Goal: Information Seeking & Learning: Check status

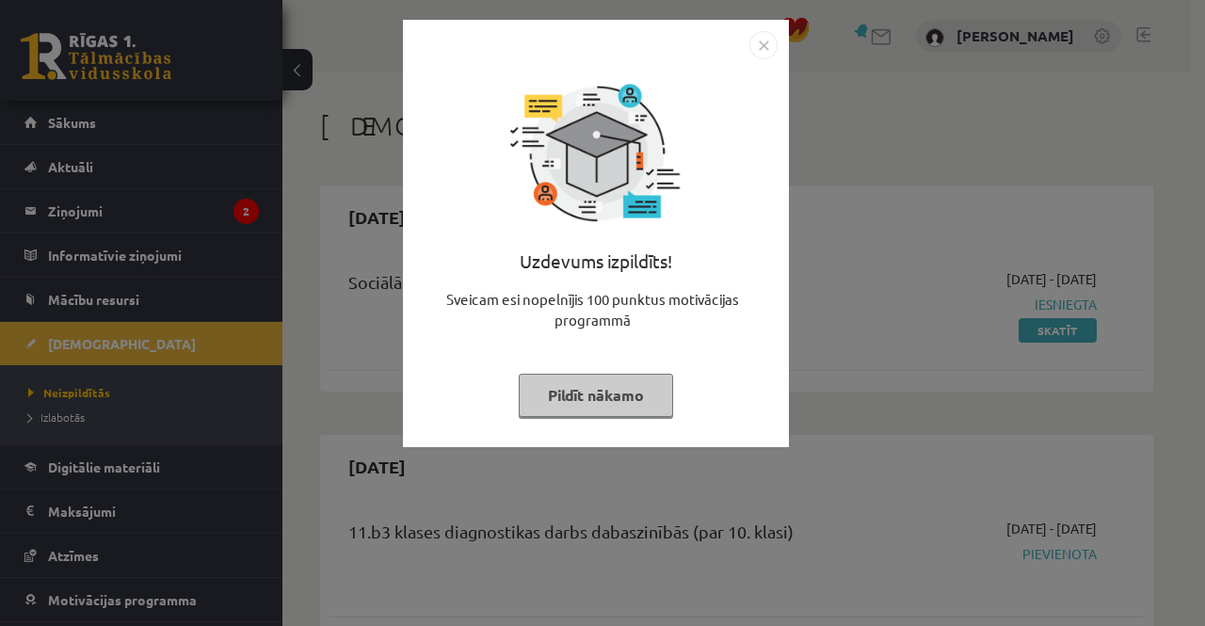
click at [607, 386] on button "Pildīt nākamo" at bounding box center [596, 395] width 154 height 43
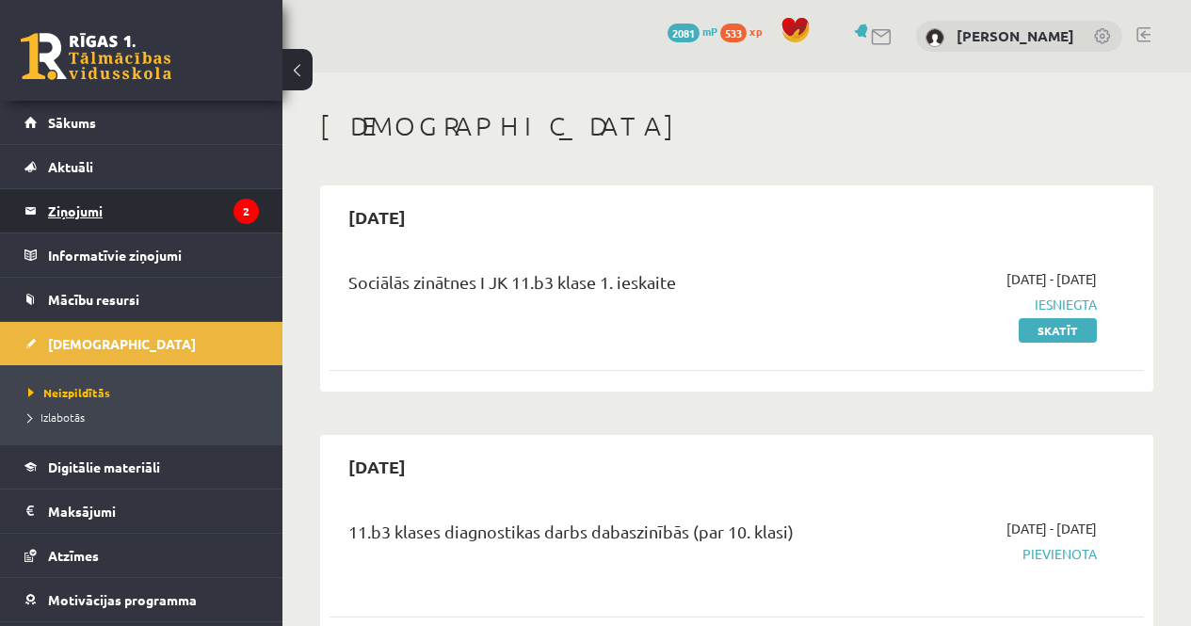
click at [136, 214] on legend "Ziņojumi 2" at bounding box center [153, 210] width 211 height 43
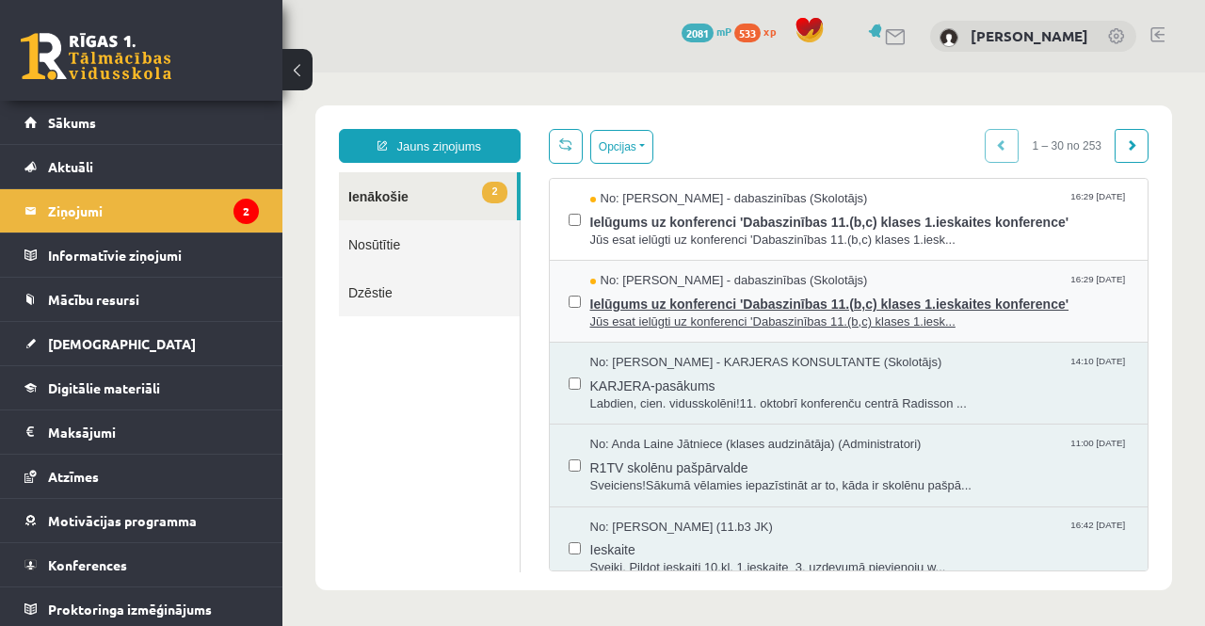
click at [685, 315] on span "Jūs esat ielūgti uz konferenci 'Dabaszinības 11.(b,c) klases 1.iesk..." at bounding box center [859, 322] width 539 height 18
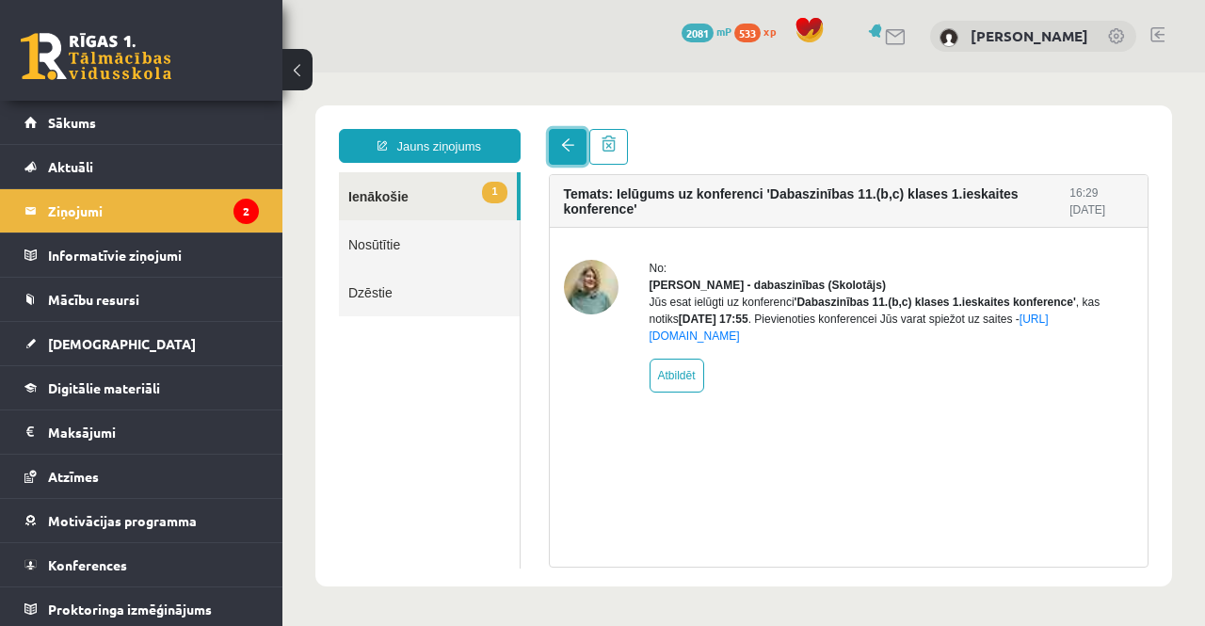
click at [569, 152] on span at bounding box center [567, 144] width 13 height 13
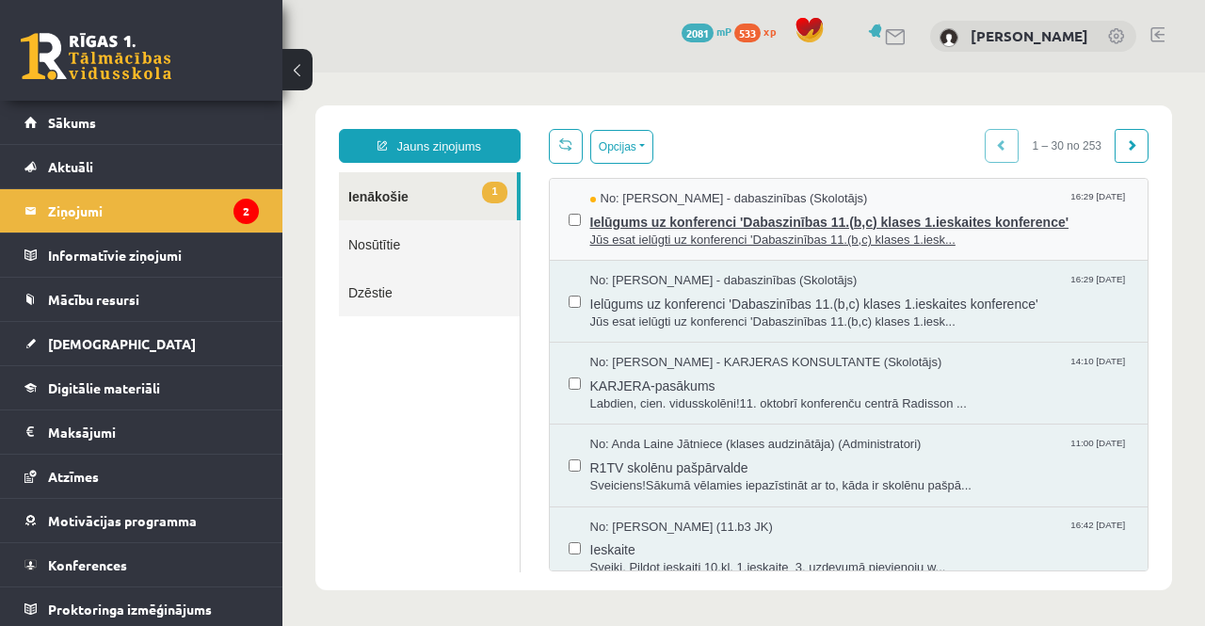
click at [747, 213] on span "Ielūgums uz konferenci 'Dabaszinības 11.(b,c) klases 1.ieskaites konference'" at bounding box center [859, 220] width 539 height 24
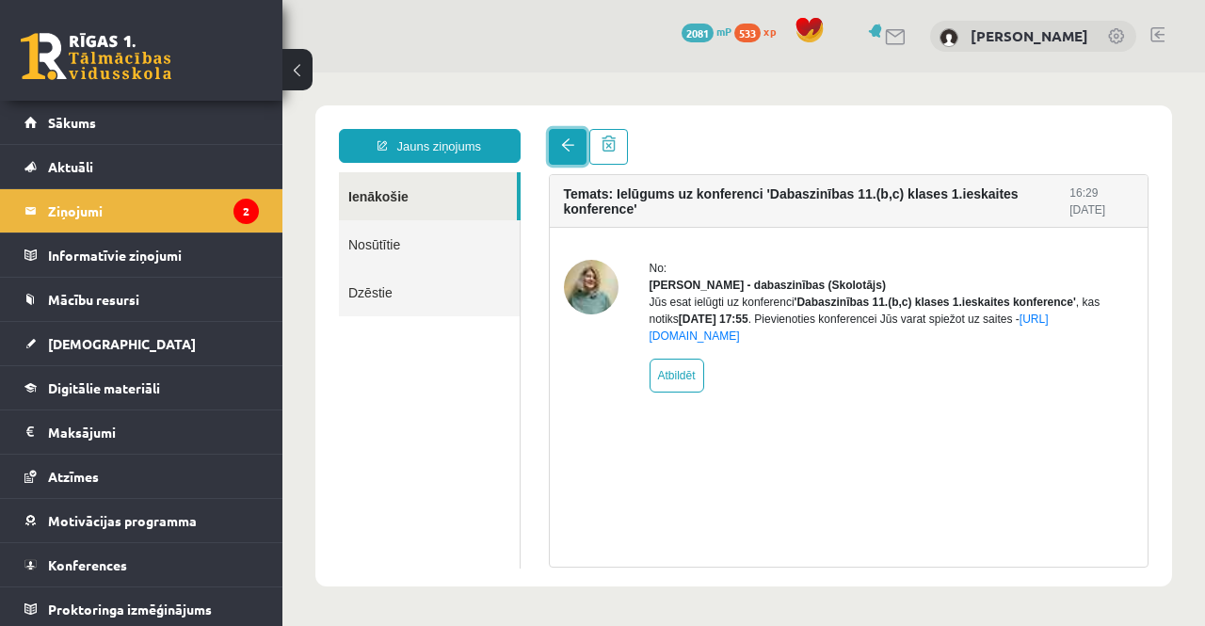
click at [557, 145] on link at bounding box center [568, 147] width 38 height 36
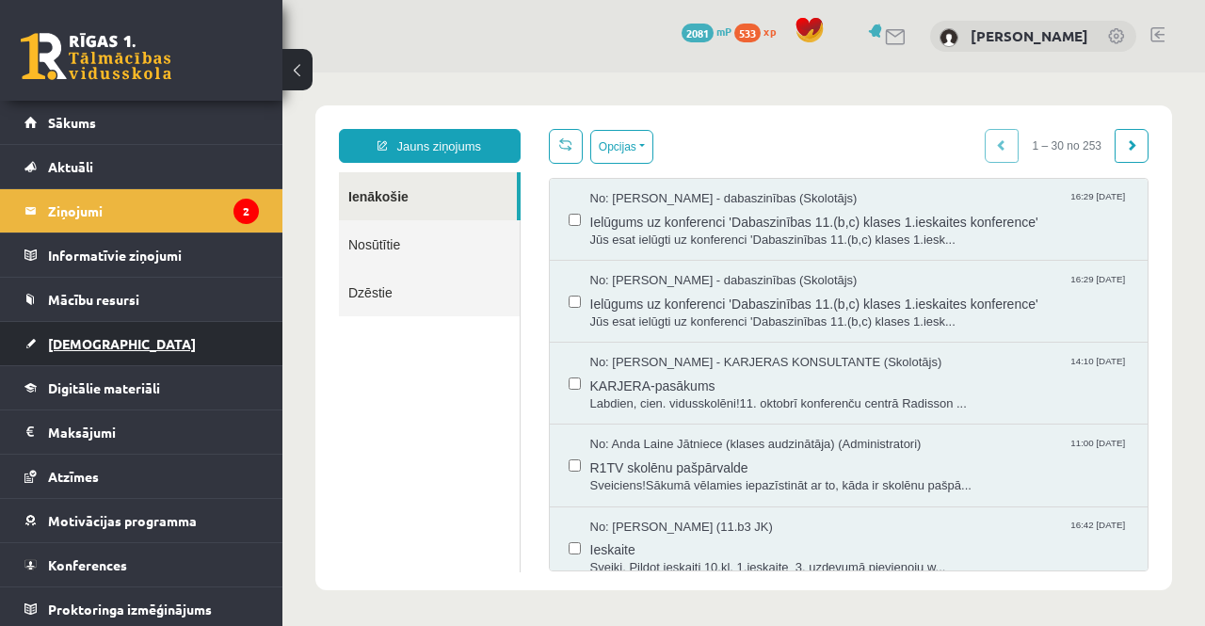
click at [109, 337] on link "[DEMOGRAPHIC_DATA]" at bounding box center [141, 343] width 234 height 43
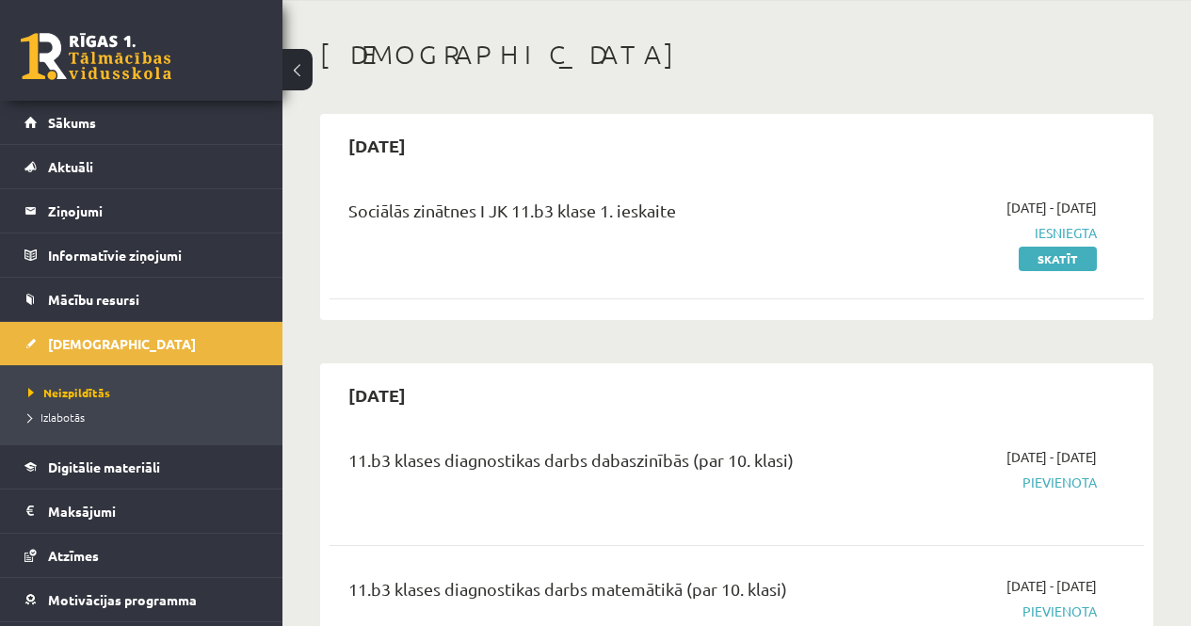
scroll to position [94, 0]
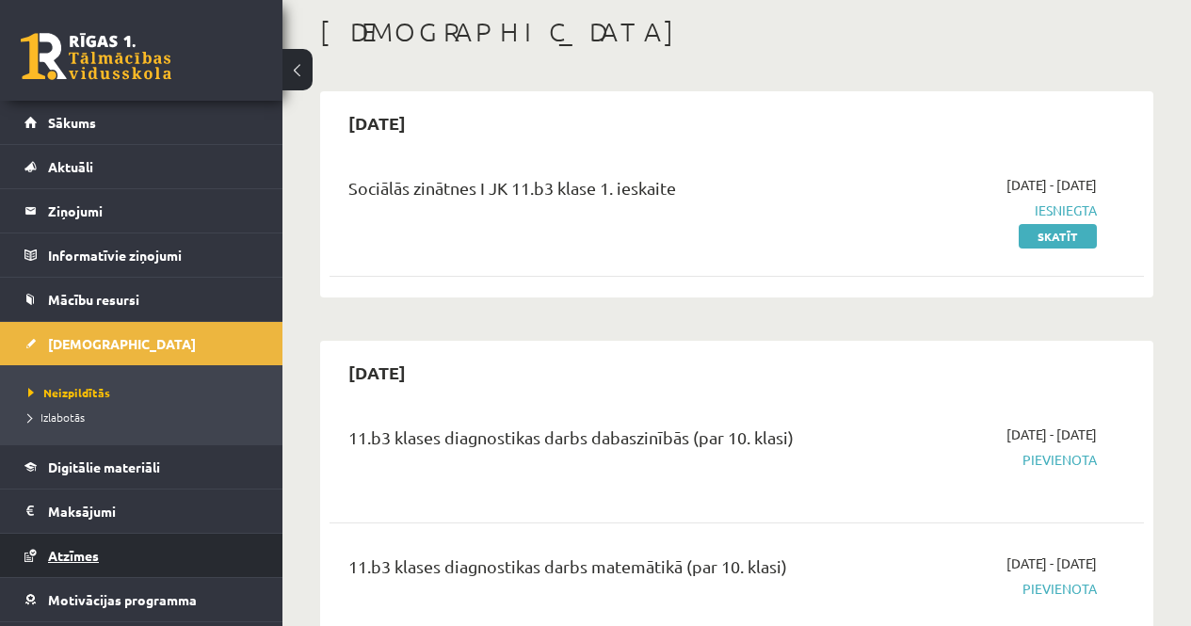
click at [128, 550] on link "Atzīmes" at bounding box center [141, 555] width 234 height 43
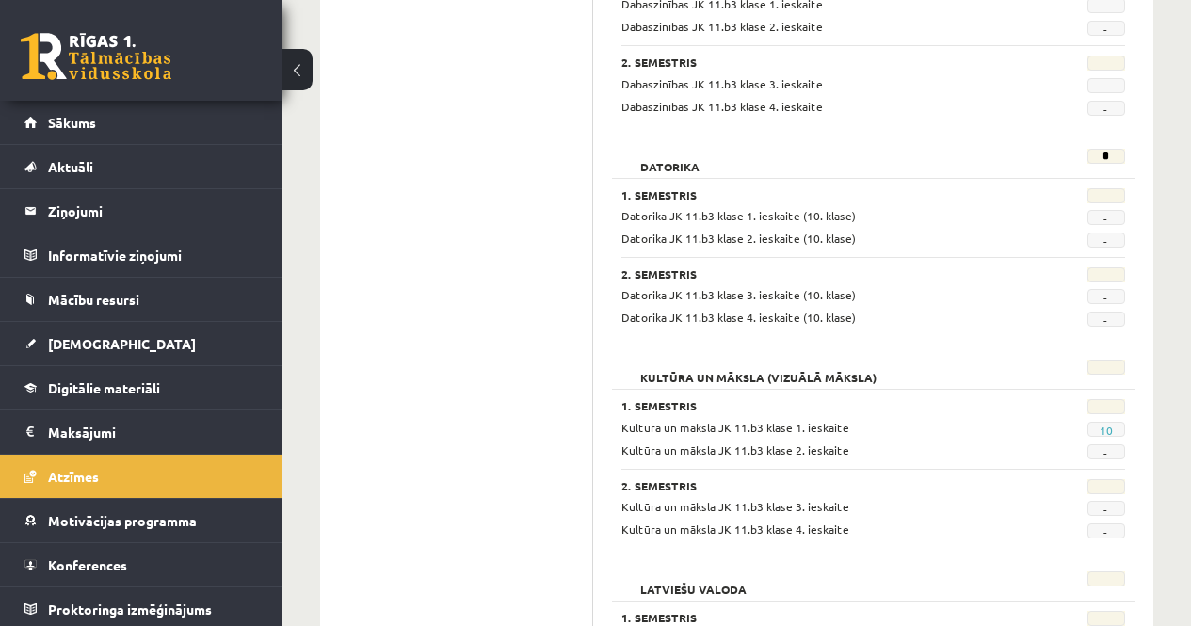
scroll to position [659, 0]
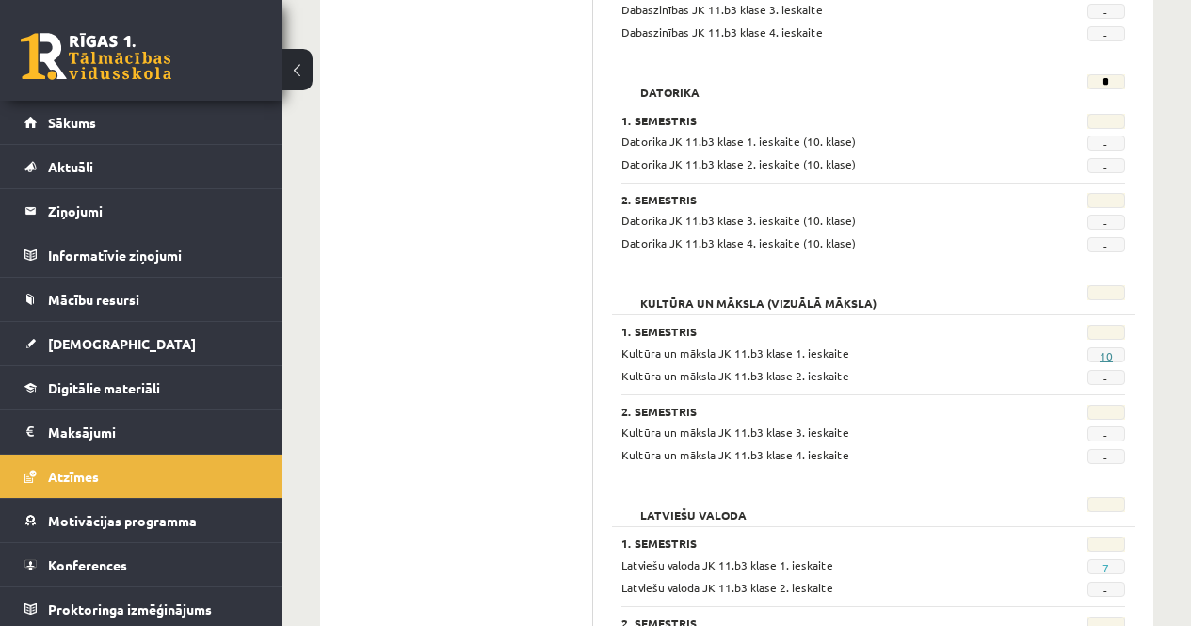
click at [1098, 353] on span "10" at bounding box center [1106, 354] width 38 height 15
click at [1104, 355] on link "10" at bounding box center [1105, 355] width 13 height 15
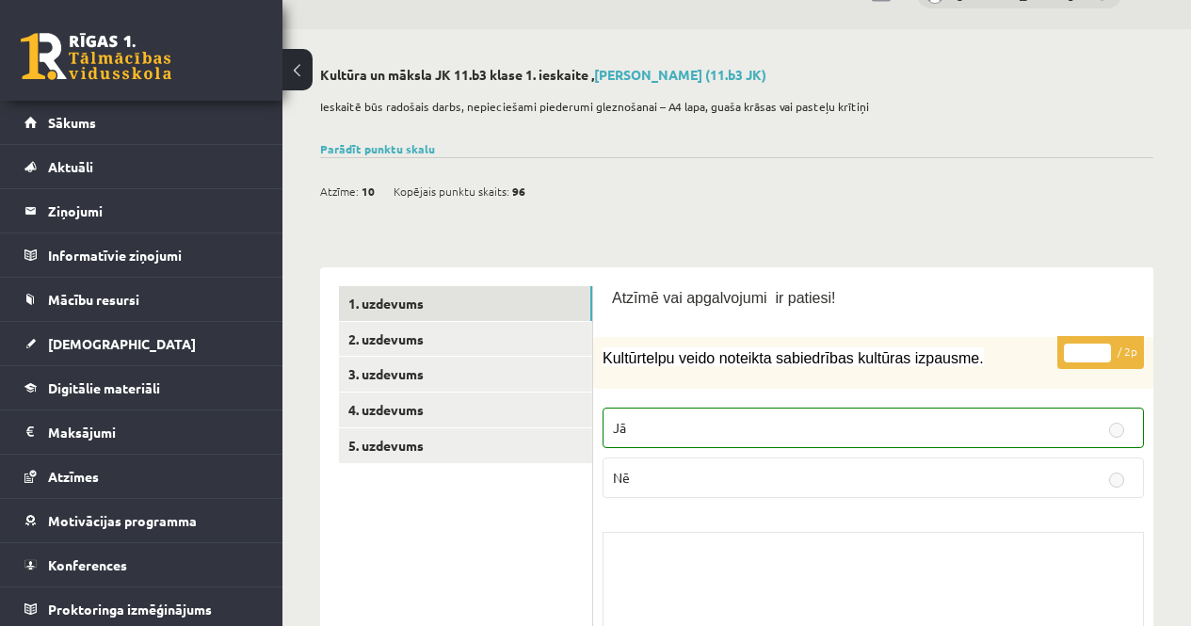
scroll to position [16, 0]
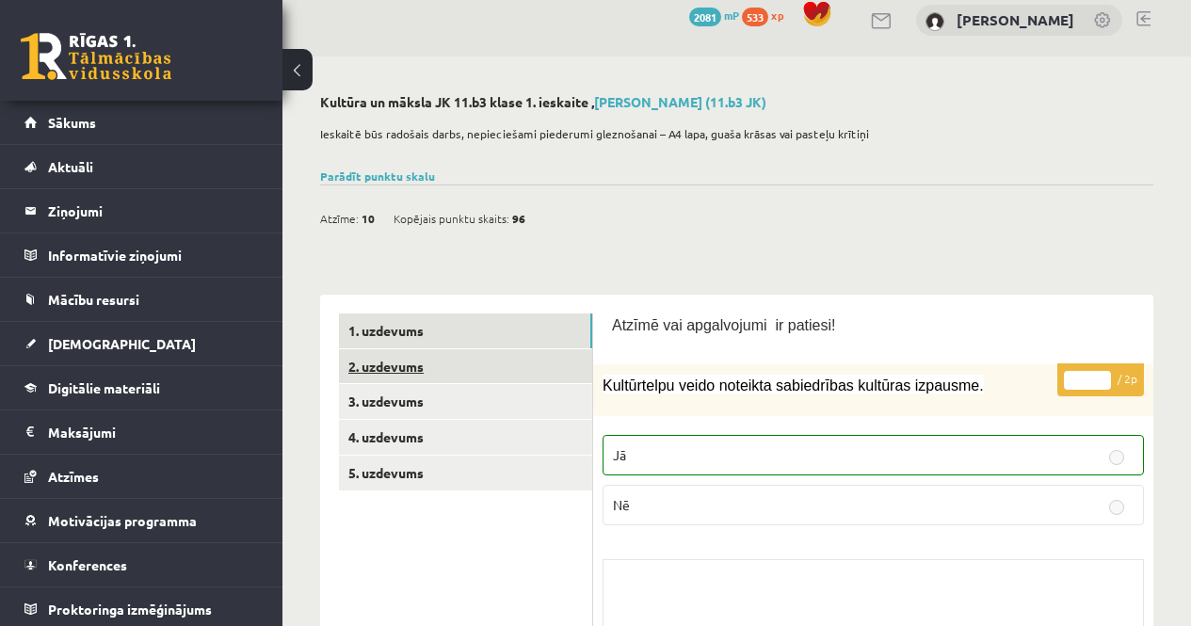
click at [560, 349] on link "2. uzdevums" at bounding box center [465, 366] width 253 height 35
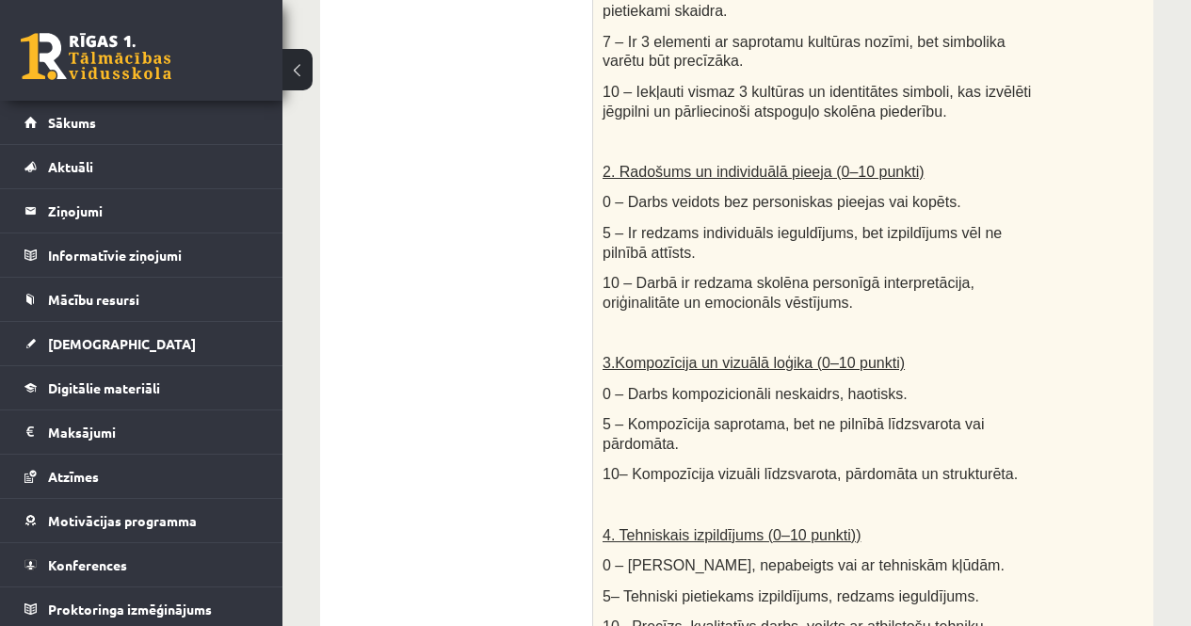
scroll to position [0, 0]
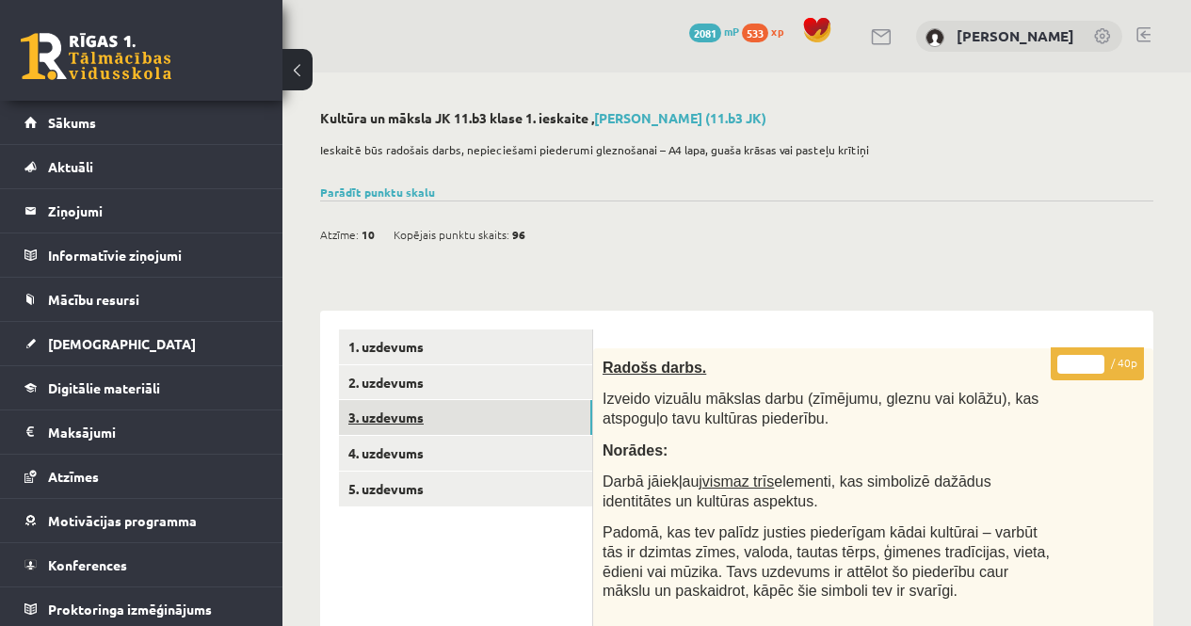
click at [549, 416] on link "3. uzdevums" at bounding box center [465, 417] width 253 height 35
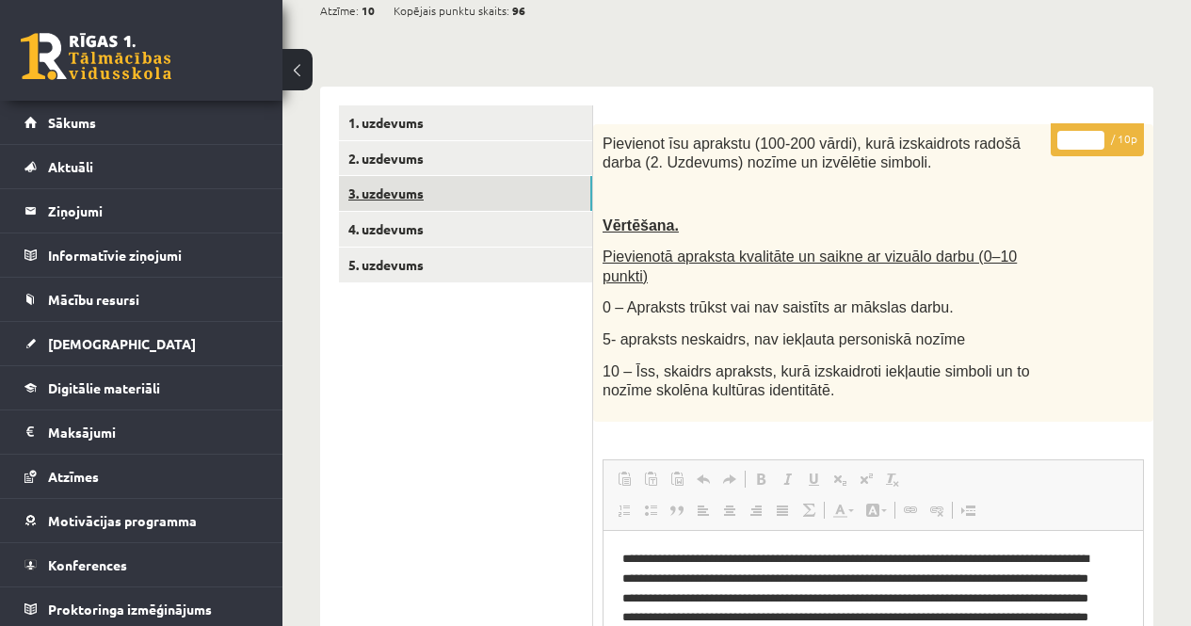
scroll to position [138, 0]
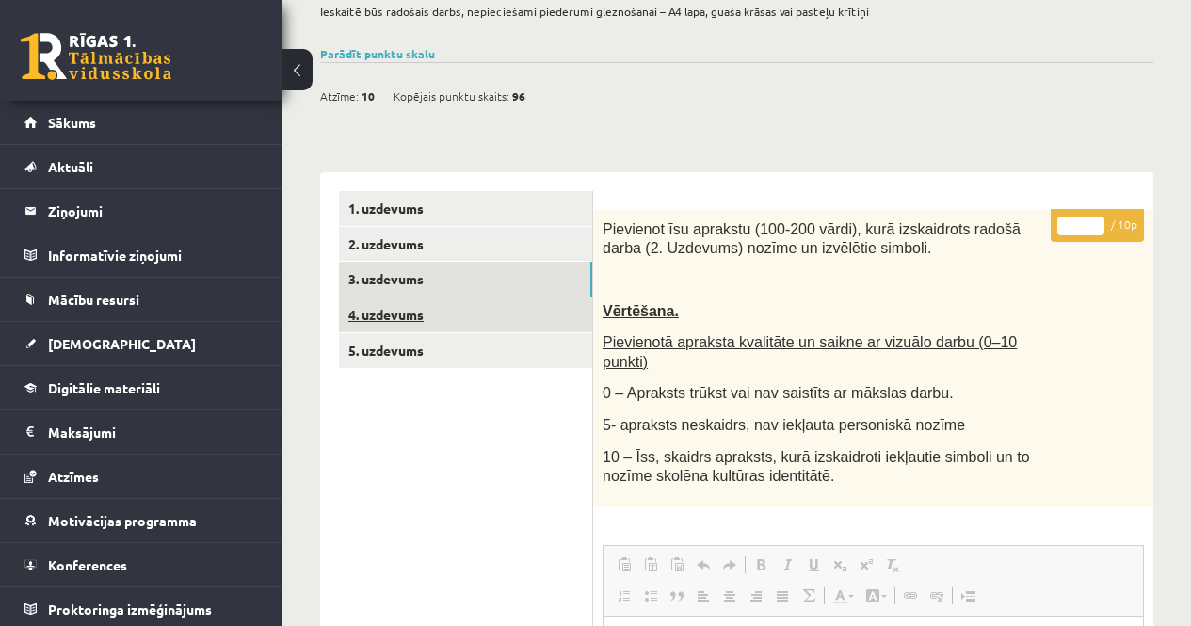
click at [435, 304] on link "4. uzdevums" at bounding box center [465, 314] width 253 height 35
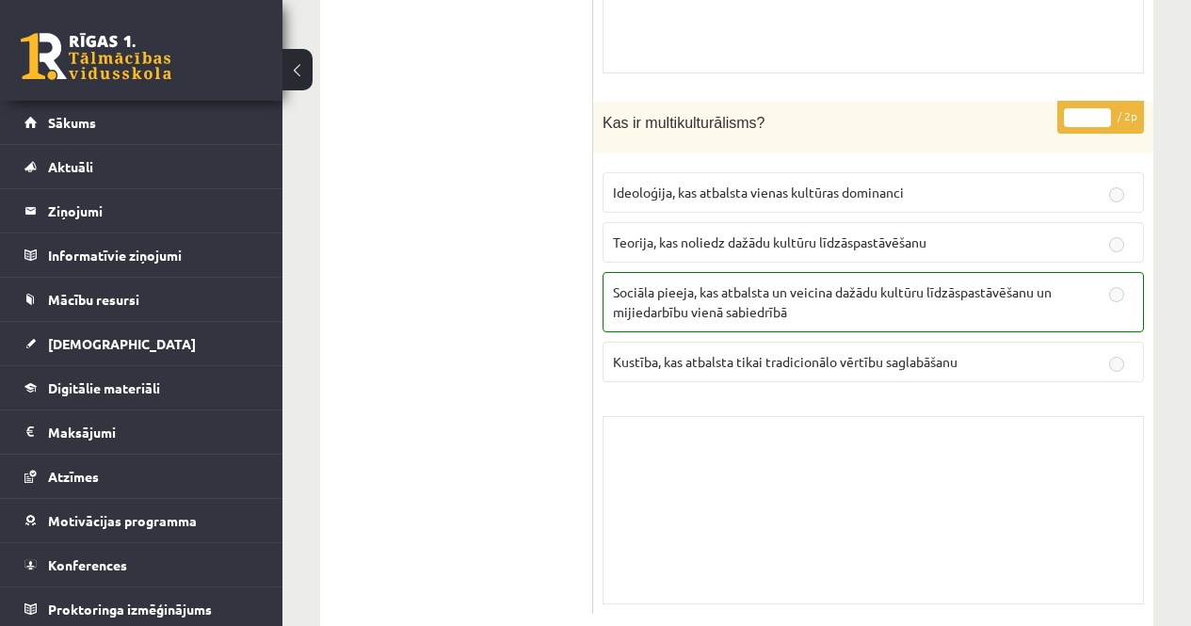
scroll to position [4958, 0]
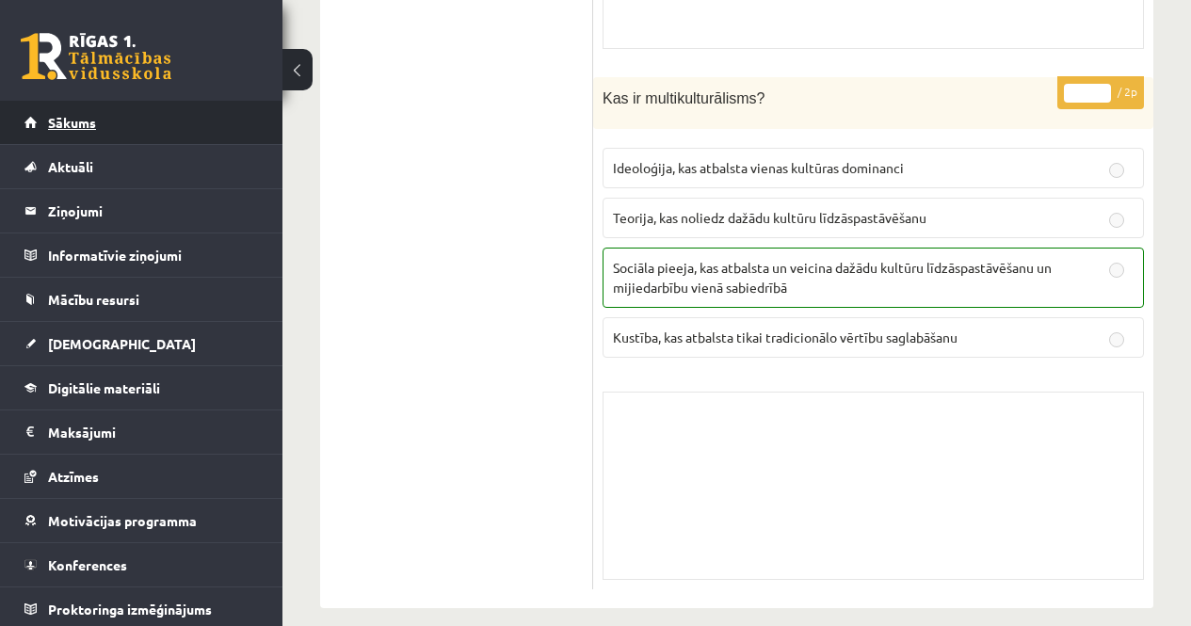
click at [154, 109] on link "Sākums" at bounding box center [141, 122] width 234 height 43
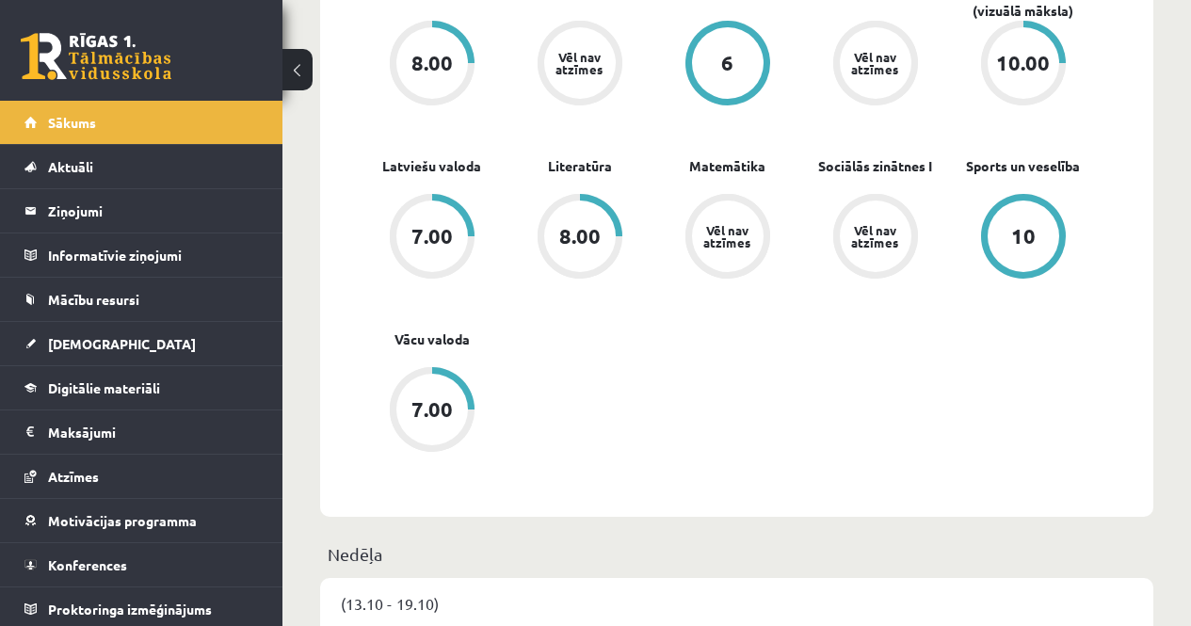
scroll to position [471, 0]
